Goal: Find contact information: Find contact information

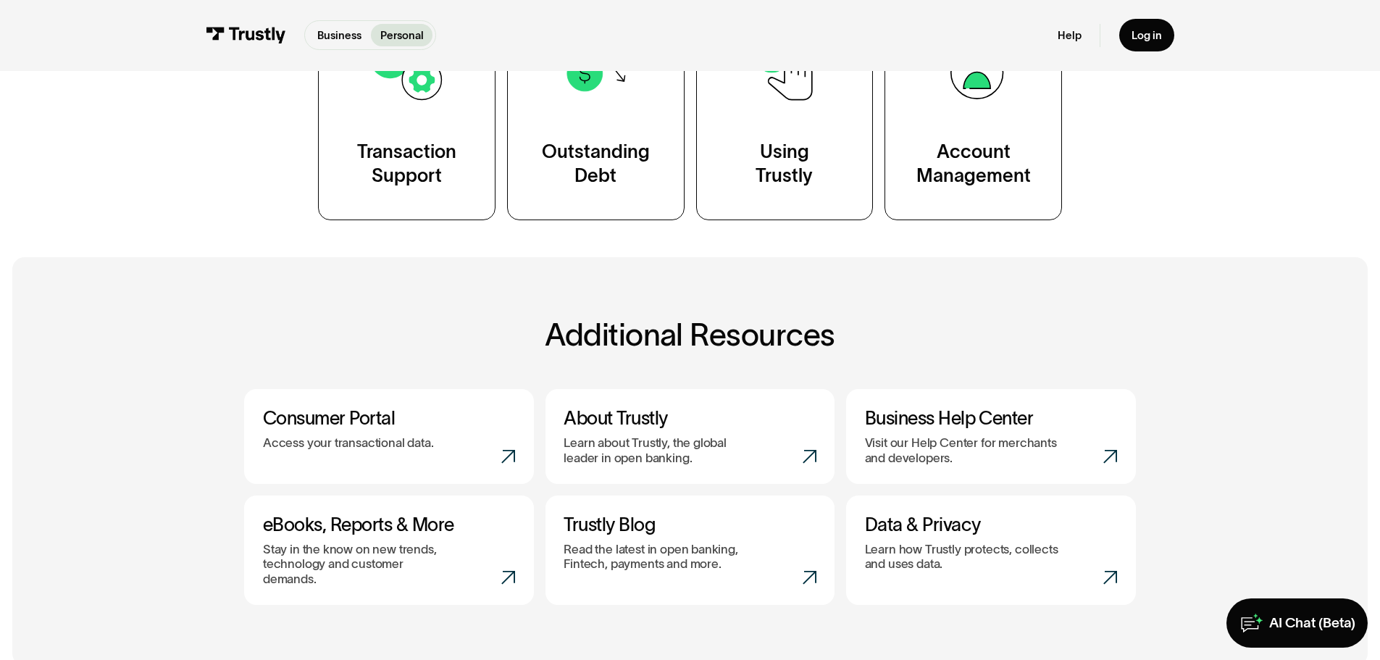
scroll to position [435, 0]
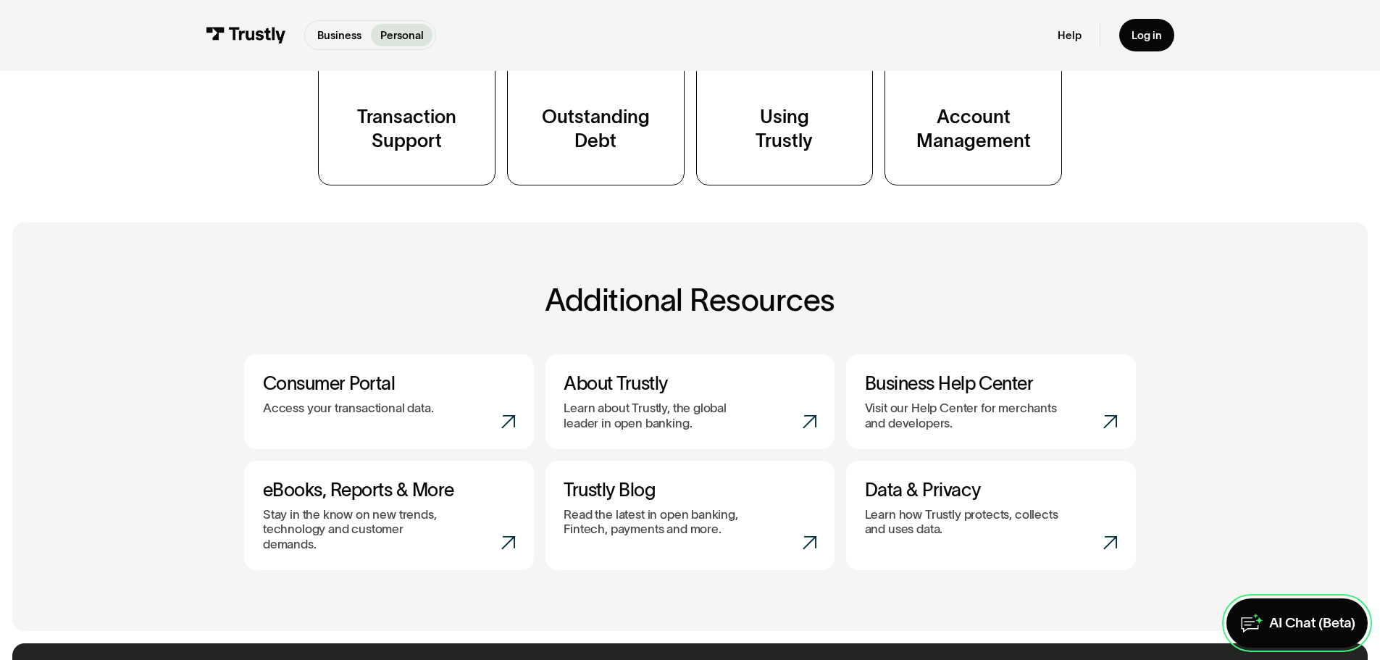
click at [1296, 618] on div "AI Chat (Beta)" at bounding box center [1312, 623] width 86 height 18
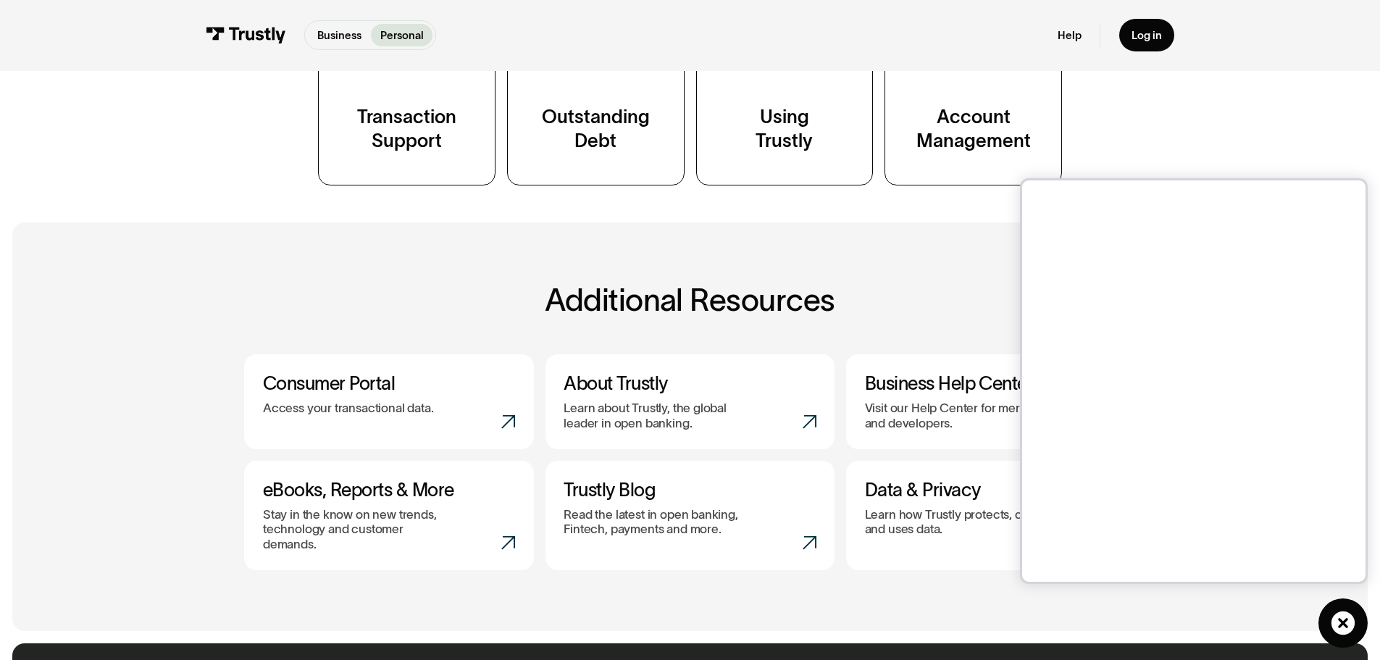
click at [679, 274] on div "Additional resources ( 4 / 4 ) Learn more about Trustly by checking out our blo…" at bounding box center [689, 426] width 1293 height 409
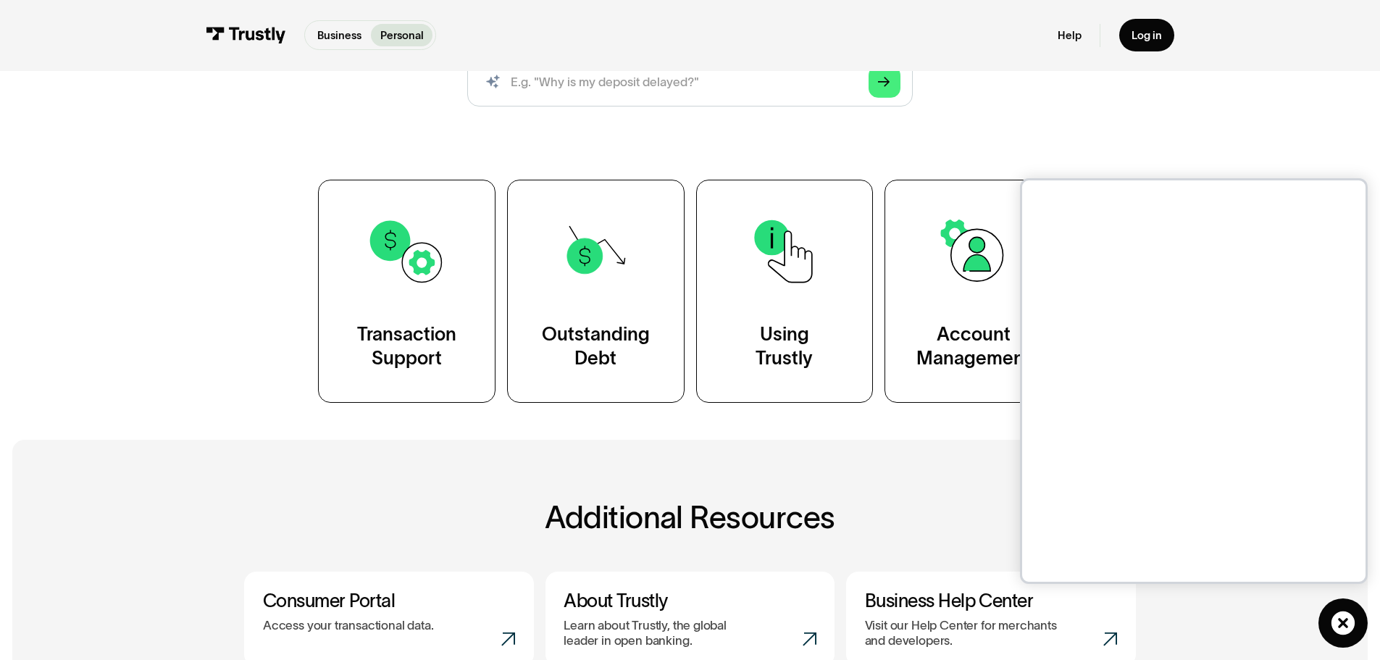
scroll to position [145, 0]
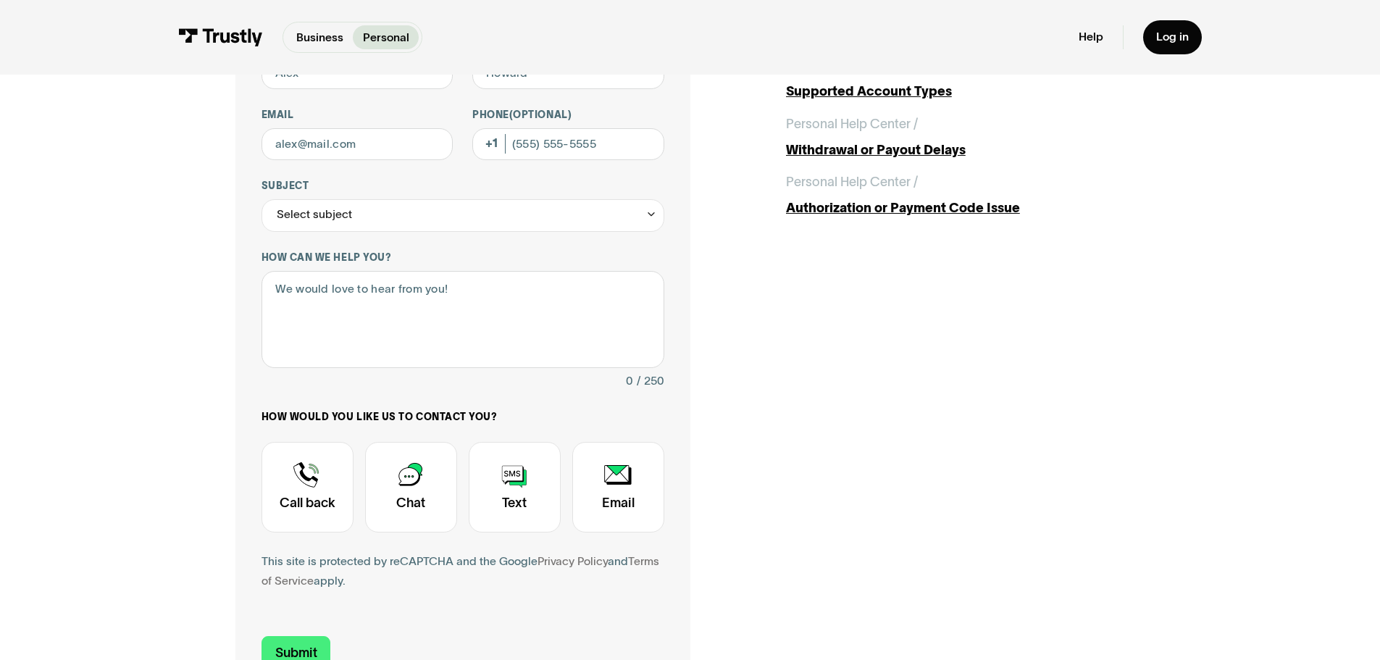
scroll to position [217, 0]
